Goal: Communication & Community: Answer question/provide support

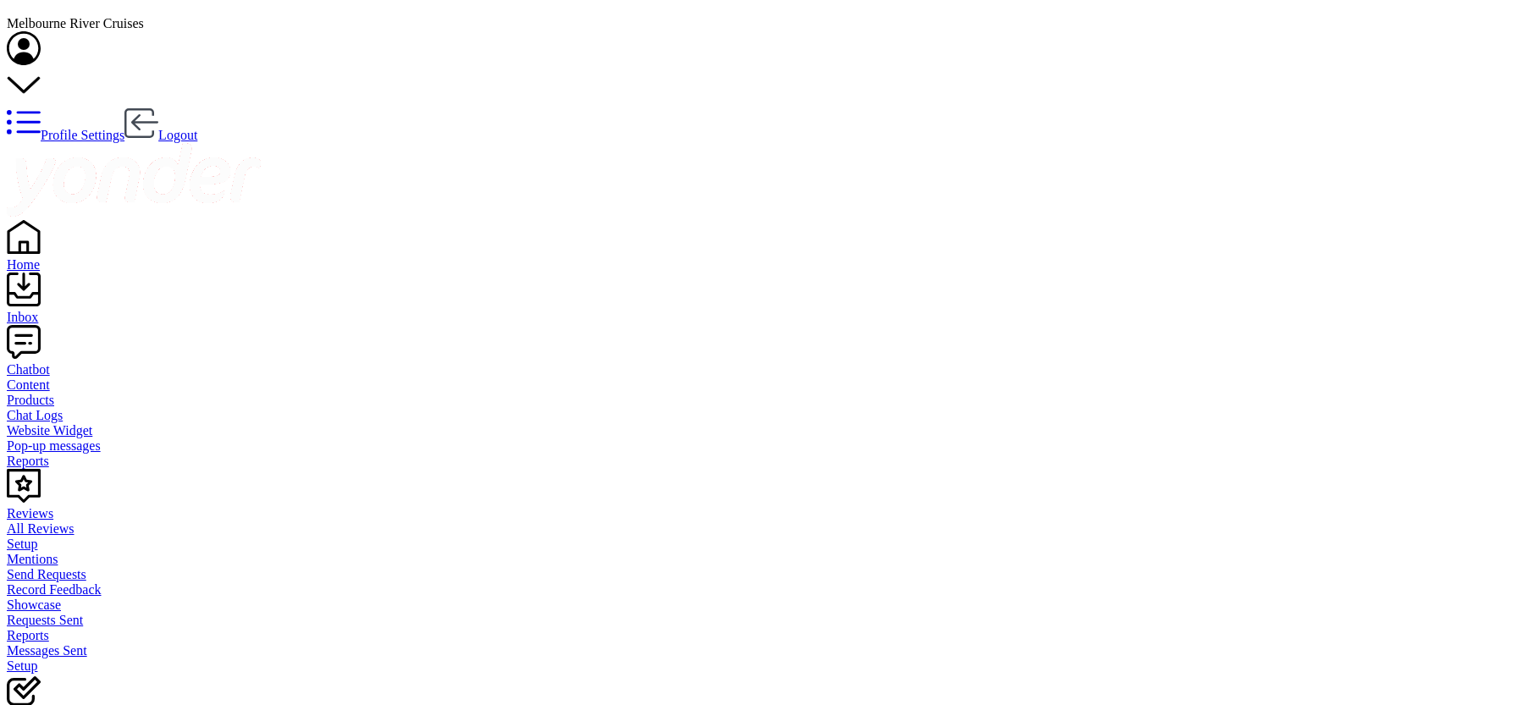
drag, startPoint x: 279, startPoint y: 182, endPoint x: 273, endPoint y: 175, distance: 9.0
